Goal: Task Accomplishment & Management: Manage account settings

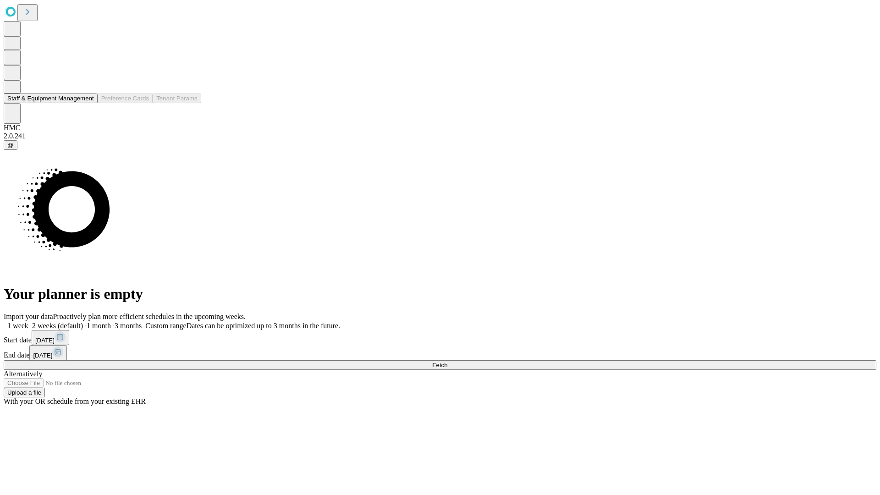
click at [88, 103] on button "Staff & Equipment Management" at bounding box center [51, 98] width 94 height 10
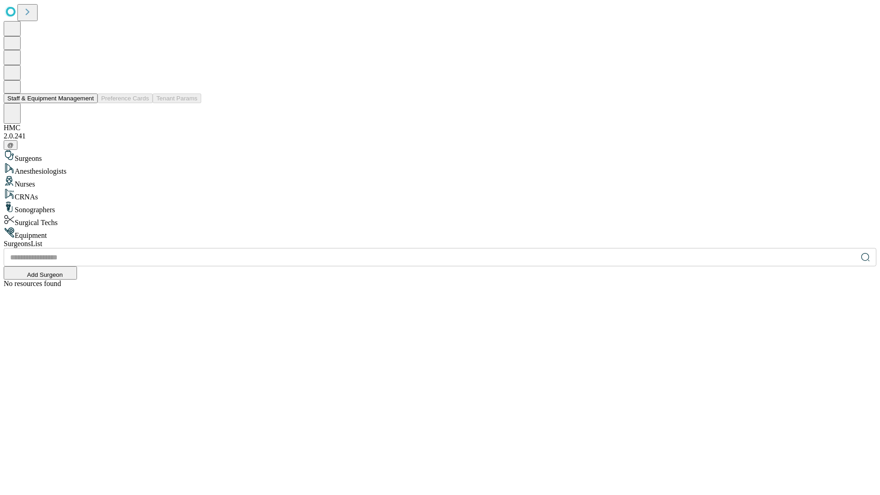
click at [88, 103] on button "Staff & Equipment Management" at bounding box center [51, 98] width 94 height 10
